Goal: Entertainment & Leisure: Consume media (video, audio)

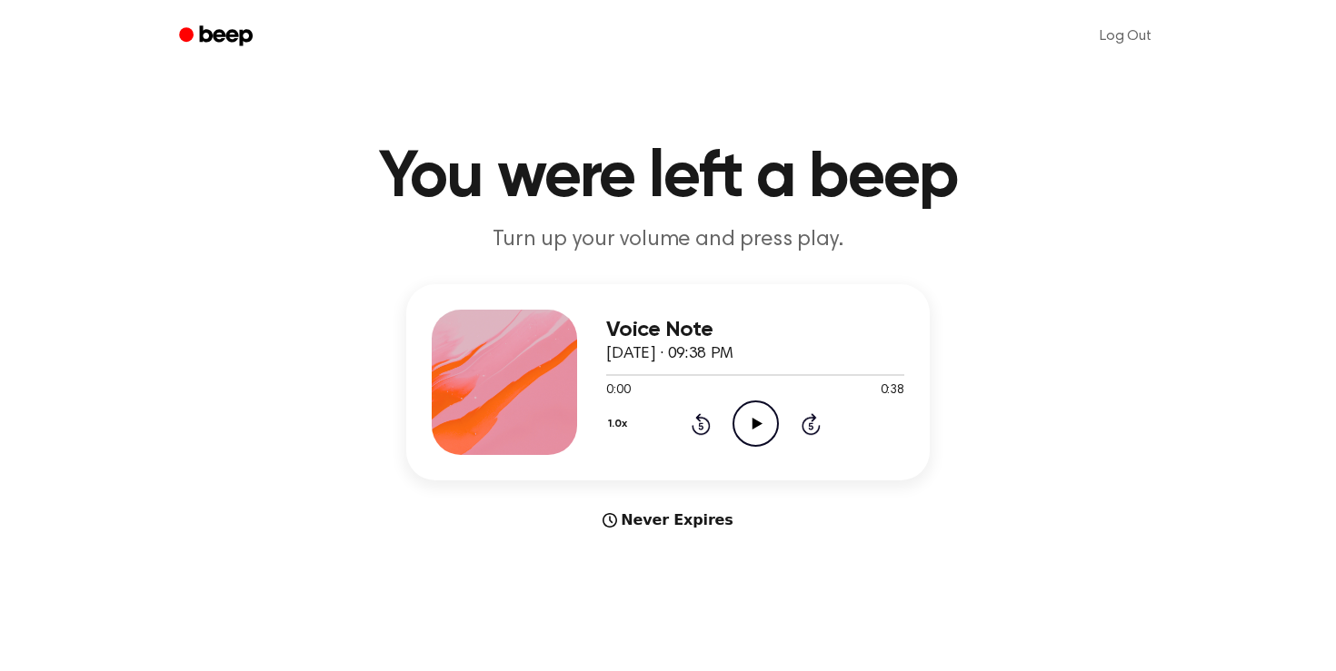
click at [753, 429] on icon "Play Audio" at bounding box center [755, 424] width 46 height 46
click at [635, 373] on div at bounding box center [755, 374] width 298 height 15
click at [664, 374] on div at bounding box center [755, 375] width 298 height 2
click at [680, 415] on div "1.0x Rewind 5 seconds Pause Audio Skip 5 seconds" at bounding box center [755, 424] width 298 height 46
click at [696, 426] on icon "Rewind 5 seconds" at bounding box center [700, 424] width 20 height 24
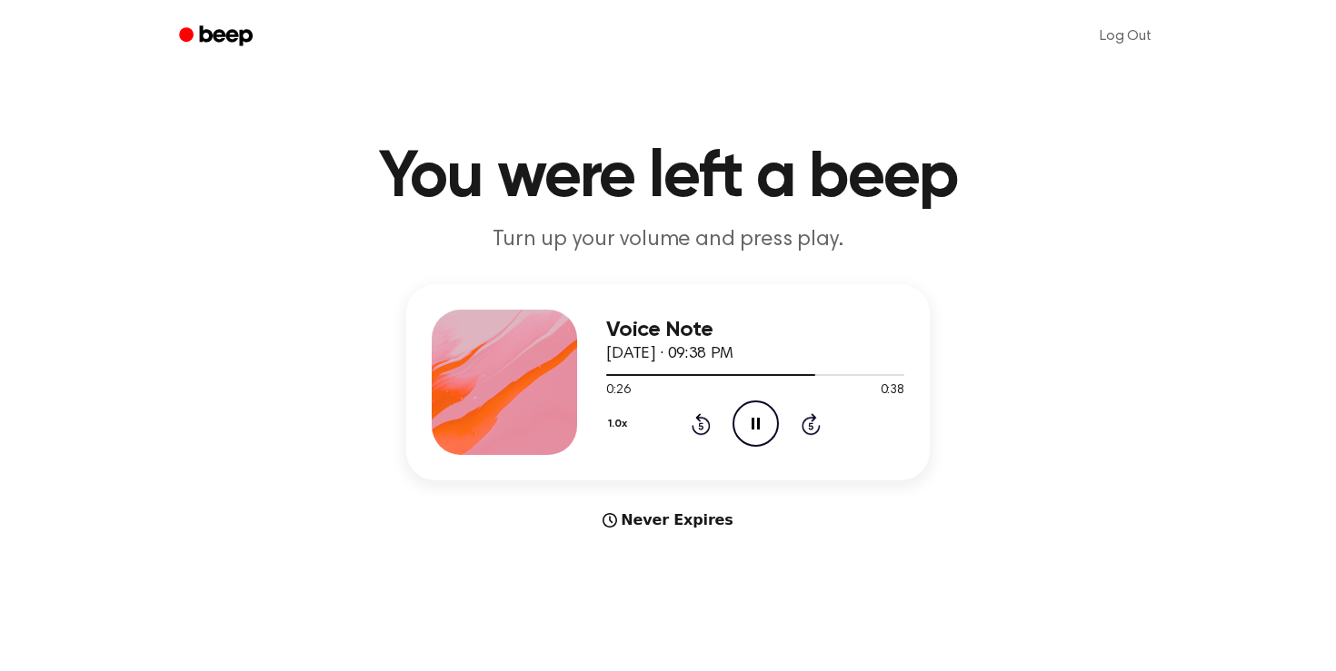
click at [696, 426] on icon "Rewind 5 seconds" at bounding box center [700, 424] width 20 height 24
click at [704, 418] on icon at bounding box center [700, 424] width 19 height 22
click at [619, 424] on button "1.0x" at bounding box center [619, 424] width 27 height 31
click at [653, 497] on div "0.8x" at bounding box center [641, 500] width 70 height 34
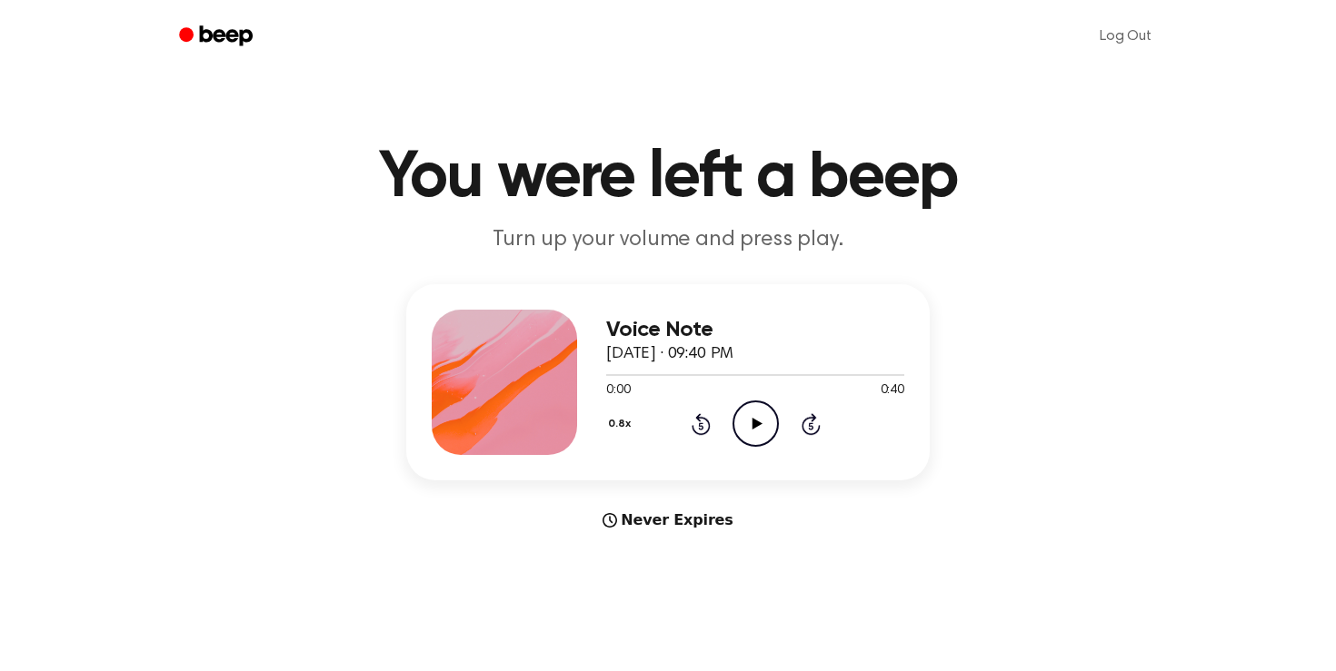
click at [762, 422] on icon "Play Audio" at bounding box center [755, 424] width 46 height 46
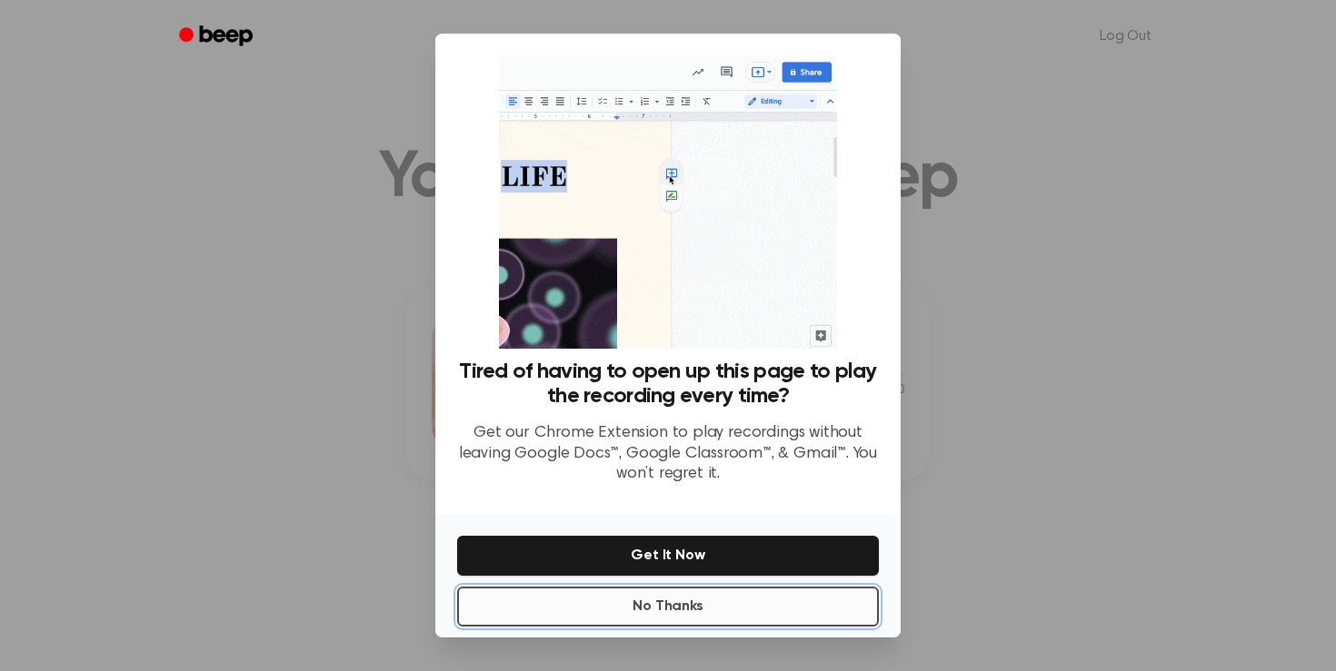
click at [731, 610] on button "No Thanks" at bounding box center [668, 607] width 422 height 40
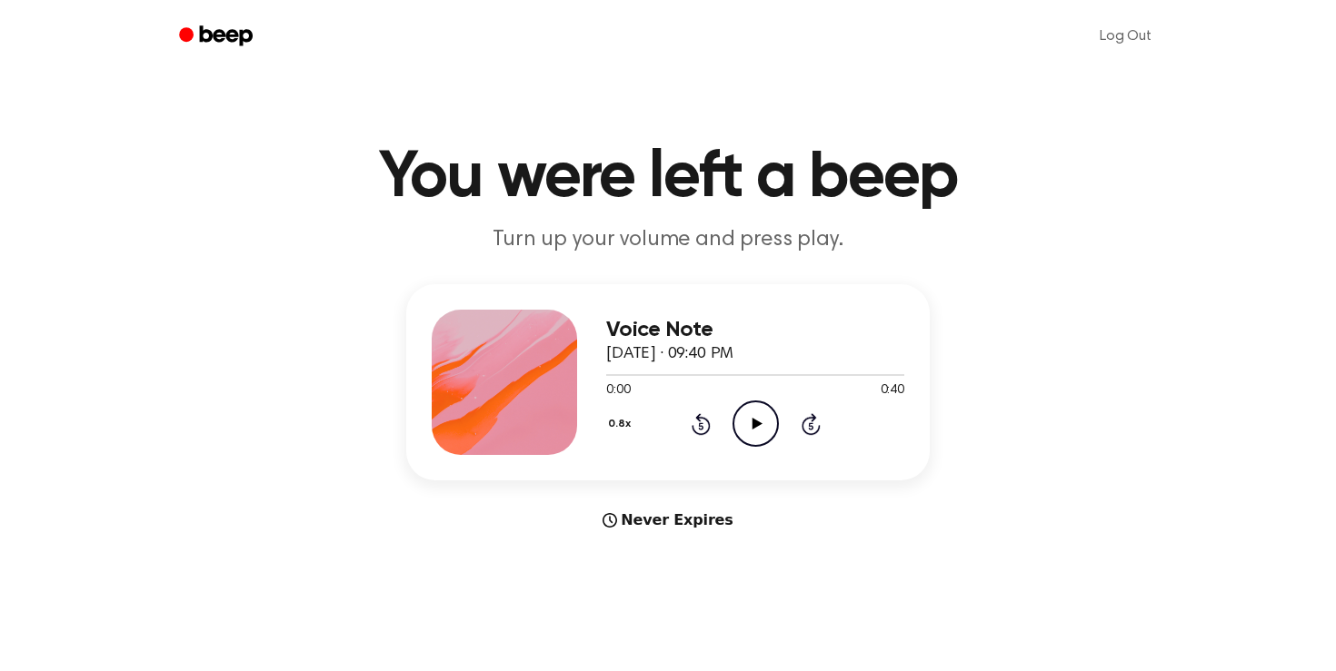
click at [757, 416] on icon "Play Audio" at bounding box center [755, 424] width 46 height 46
click at [758, 432] on icon "Pause Audio" at bounding box center [755, 424] width 46 height 46
click at [762, 442] on icon "Play Audio" at bounding box center [755, 424] width 46 height 46
click at [762, 442] on icon "Pause Audio" at bounding box center [755, 424] width 46 height 46
click at [770, 420] on icon "Play Audio" at bounding box center [755, 424] width 46 height 46
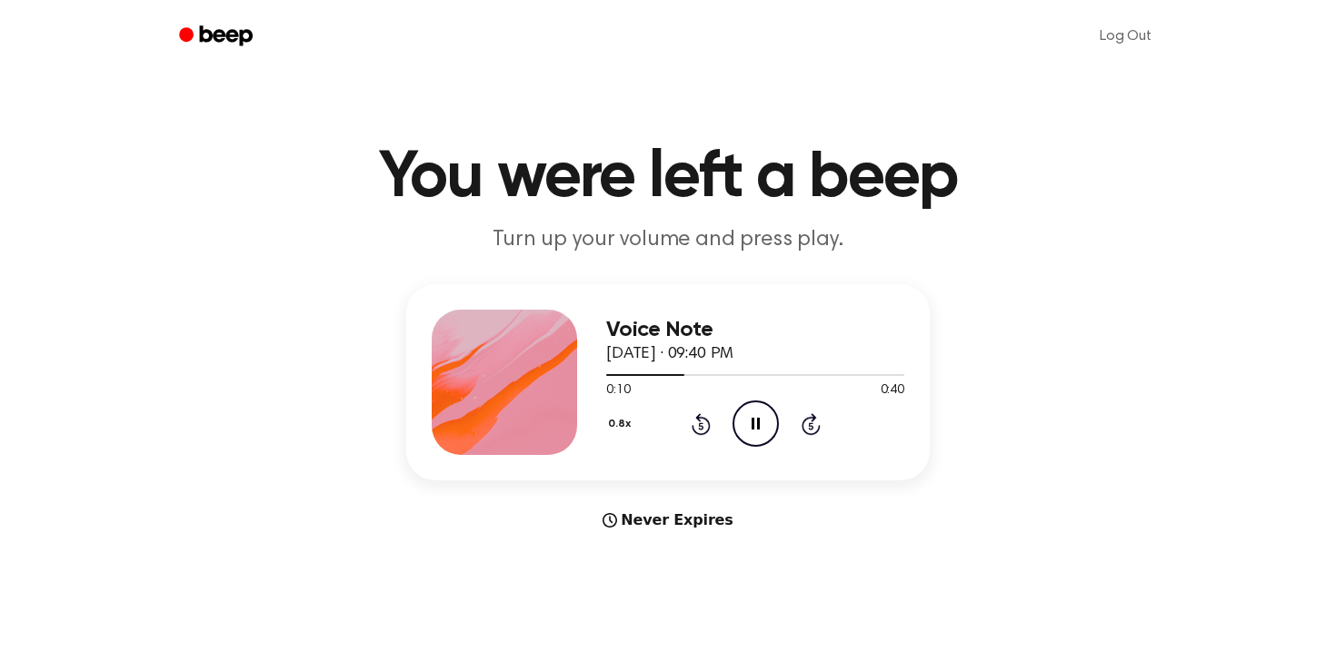
click at [705, 436] on div "0.8x Rewind 5 seconds Pause Audio Skip 5 seconds" at bounding box center [755, 424] width 298 height 46
click at [703, 434] on icon at bounding box center [700, 424] width 19 height 22
click at [702, 434] on icon at bounding box center [700, 424] width 19 height 22
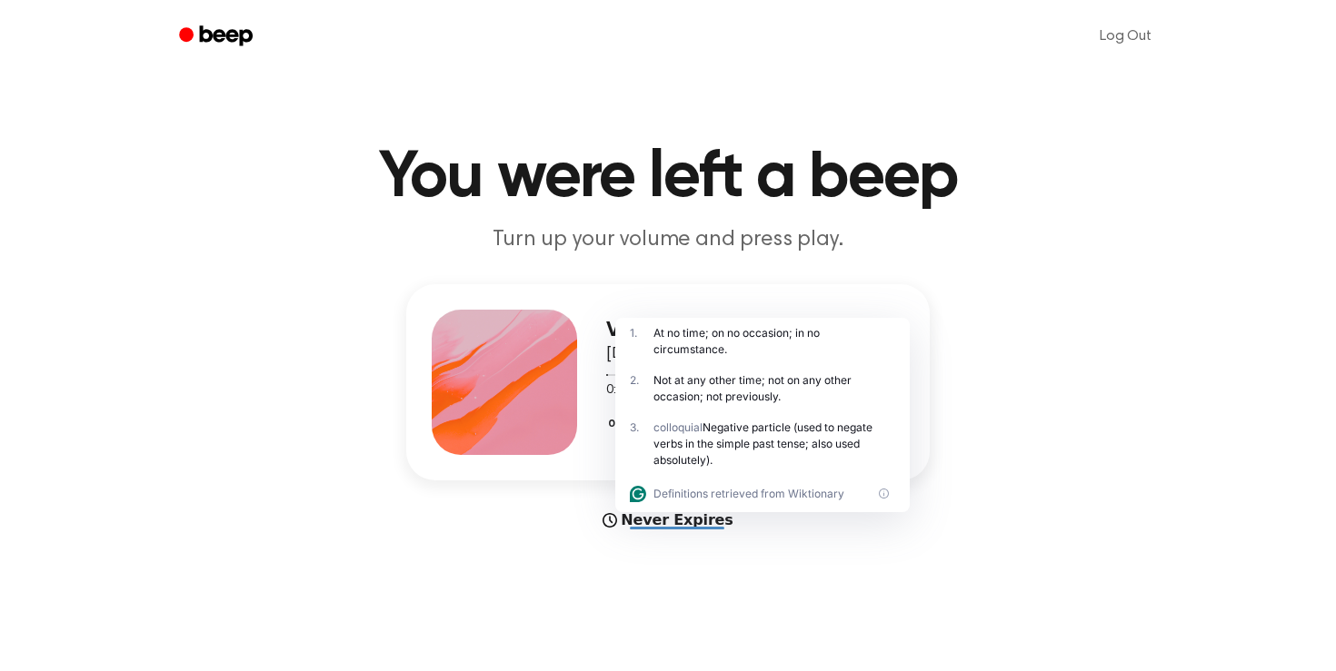
click at [469, 304] on div "Voice Note [DATE] · 09:40 PM 0:00 0:40 Your browser does not support the [objec…" at bounding box center [667, 382] width 523 height 196
